Goal: Submit feedback/report problem

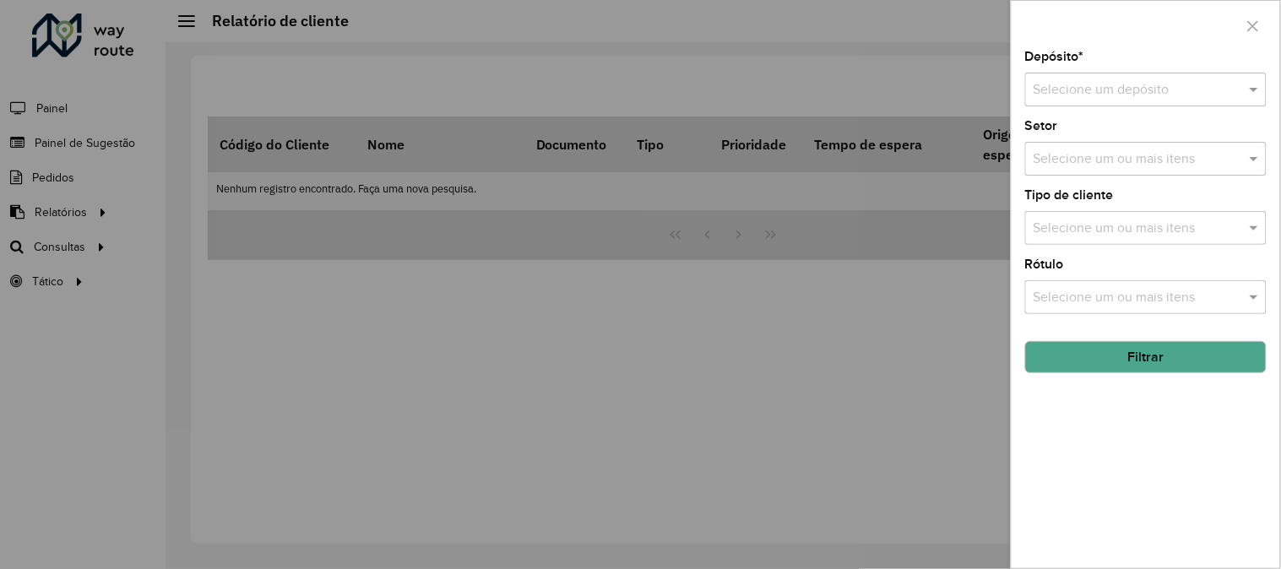
click at [609, 398] on div at bounding box center [640, 284] width 1281 height 569
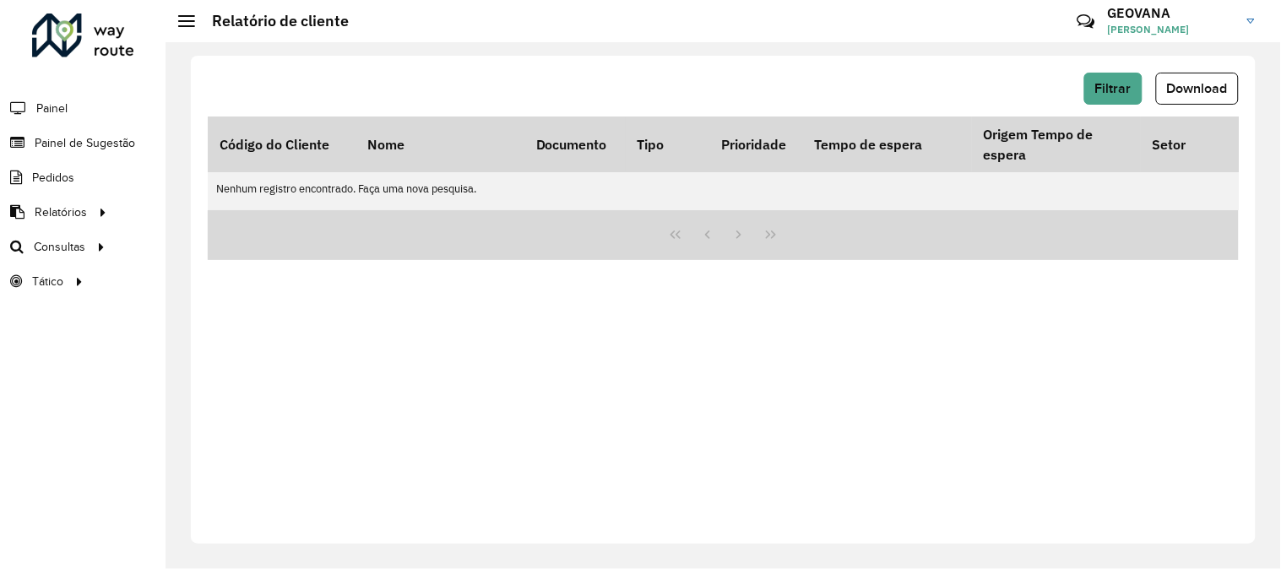
click at [1169, 391] on div "Filtrar Download Código do Cliente Nome Documento Tipo Prioridade Tempo de espe…" at bounding box center [723, 300] width 1064 height 488
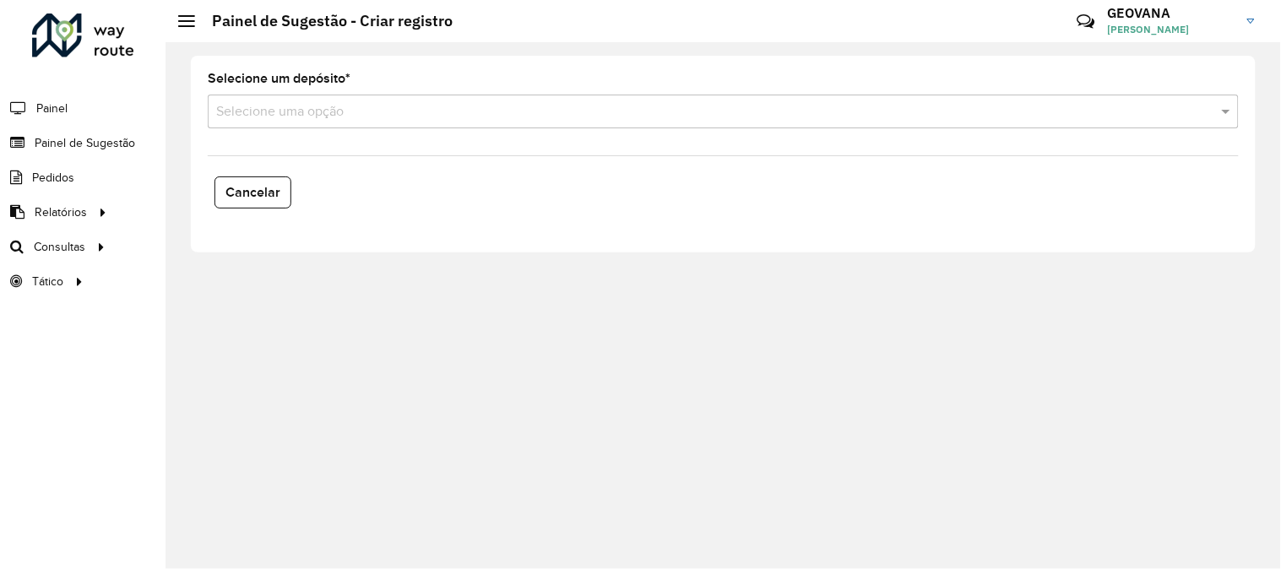
click at [591, 344] on div "Selecione um depósito * Selecione uma opção Cancelar" at bounding box center [722, 305] width 1115 height 527
